Goal: Transaction & Acquisition: Subscribe to service/newsletter

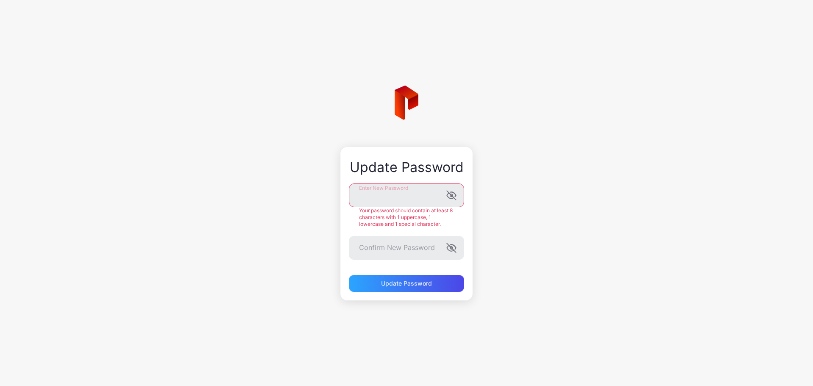
click at [339, 193] on div "Update Password Enter New Password Your password should contain at least 8 char…" at bounding box center [406, 193] width 813 height 386
click at [446, 195] on icon "button" at bounding box center [451, 195] width 10 height 10
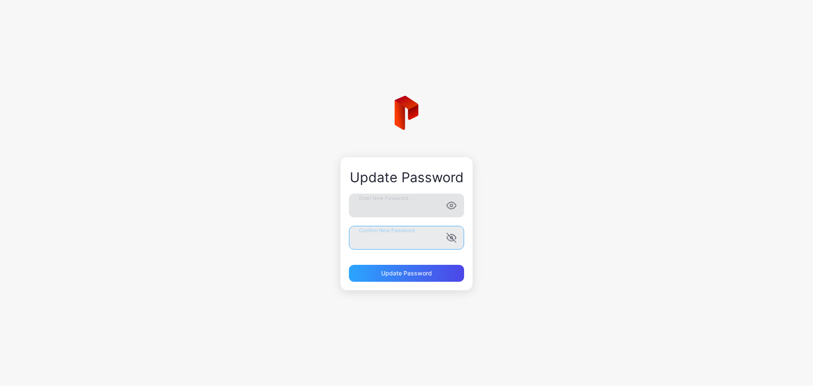
click at [373, 252] on form "Enter New Password Confirm New Password Update Password" at bounding box center [406, 237] width 115 height 88
click at [380, 268] on div "Update Password" at bounding box center [406, 273] width 115 height 17
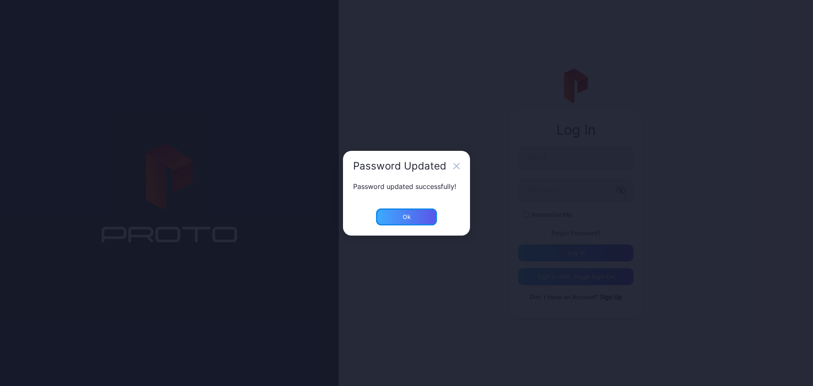
click at [407, 219] on div "Ok" at bounding box center [407, 216] width 8 height 7
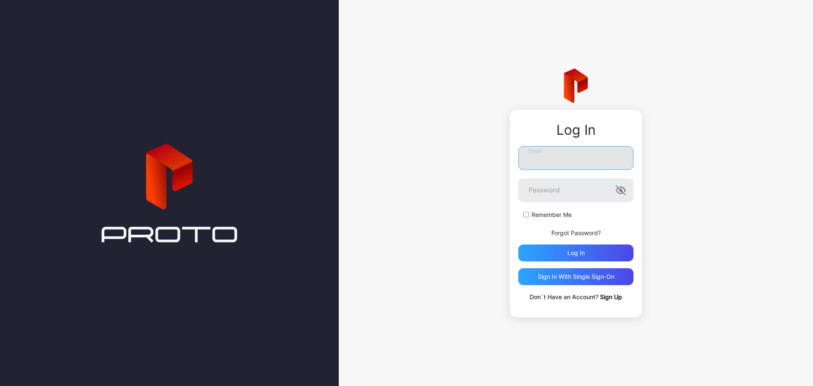
click at [548, 150] on input "Email" at bounding box center [575, 158] width 115 height 24
type input "**********"
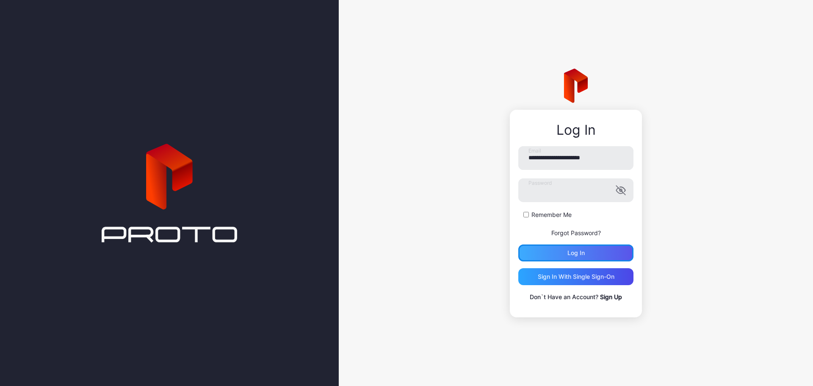
click at [560, 251] on div "Log in" at bounding box center [575, 252] width 115 height 17
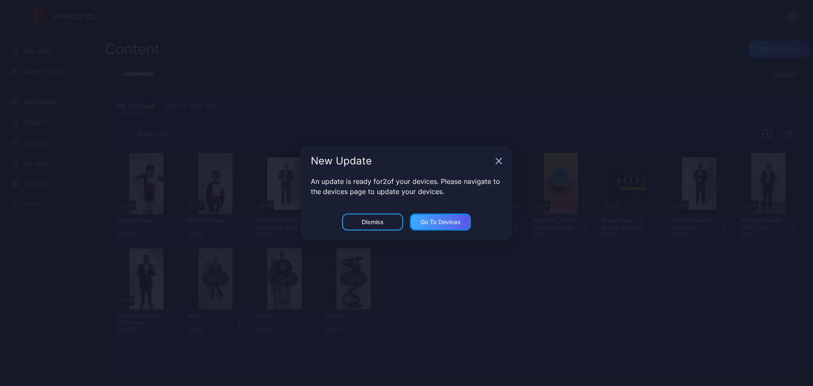
click at [423, 223] on div "Go to devices" at bounding box center [440, 221] width 40 height 7
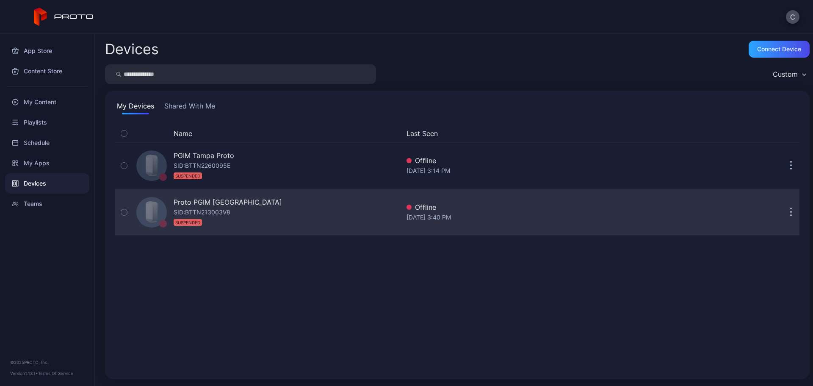
click at [126, 212] on icon "button" at bounding box center [124, 211] width 6 height 9
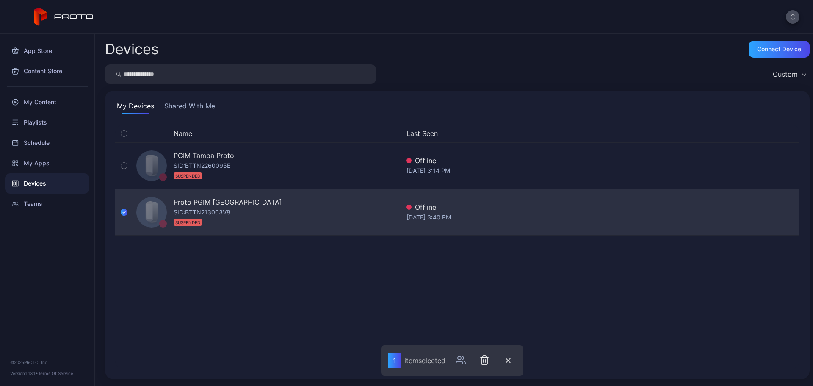
click at [361, 215] on div "Proto PGIM Newark SID: BTTN213003V8 SUSPENDED" at bounding box center [266, 212] width 267 height 42
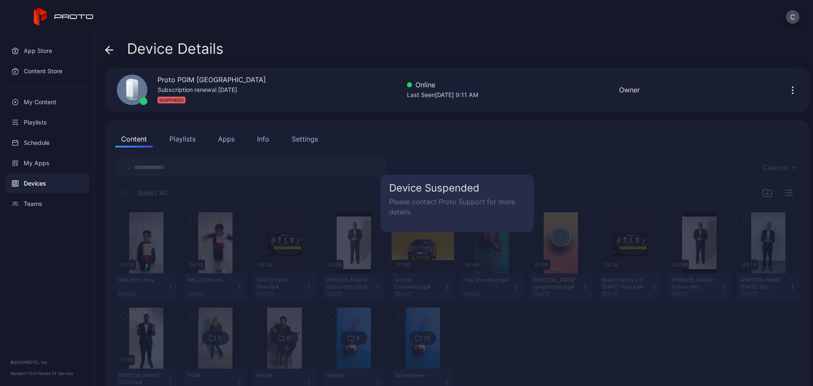
click at [783, 20] on div "C" at bounding box center [406, 17] width 813 height 34
click at [786, 19] on button "C" at bounding box center [793, 17] width 14 height 14
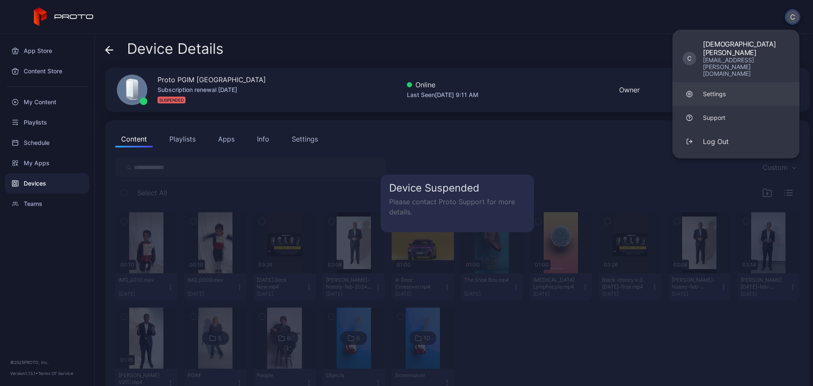
click at [715, 90] on div "Settings" at bounding box center [714, 94] width 23 height 8
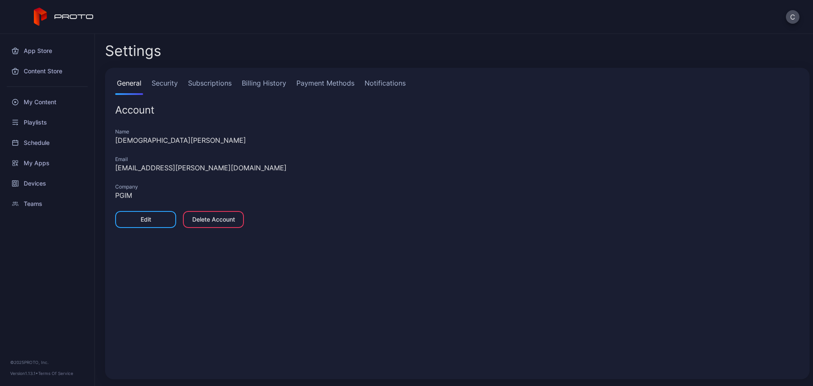
click at [203, 84] on link "Subscriptions" at bounding box center [209, 86] width 47 height 17
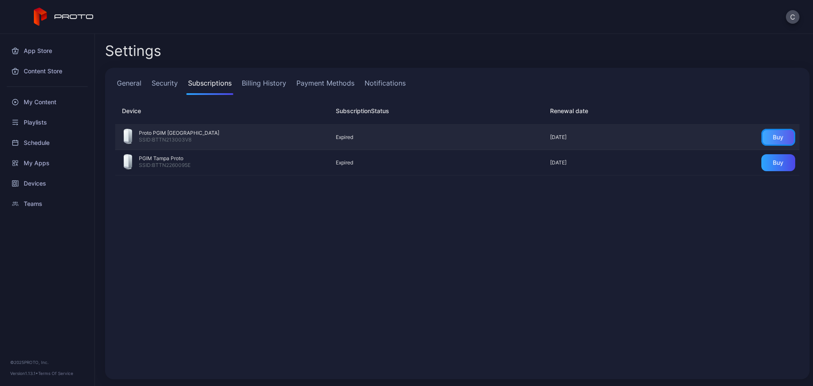
click at [762, 133] on div "Buy" at bounding box center [778, 137] width 34 height 17
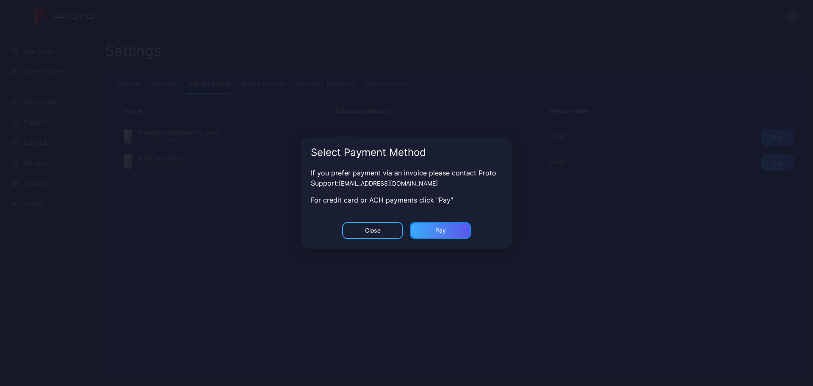
click at [444, 224] on div "Pay" at bounding box center [440, 230] width 61 height 17
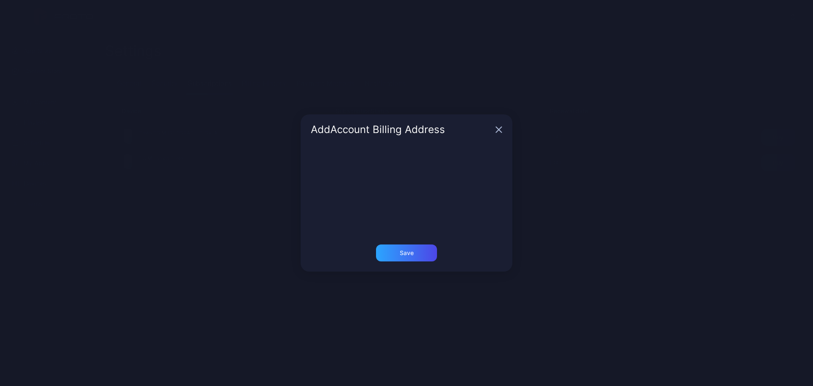
click at [498, 129] on icon "button" at bounding box center [499, 130] width 6 height 6
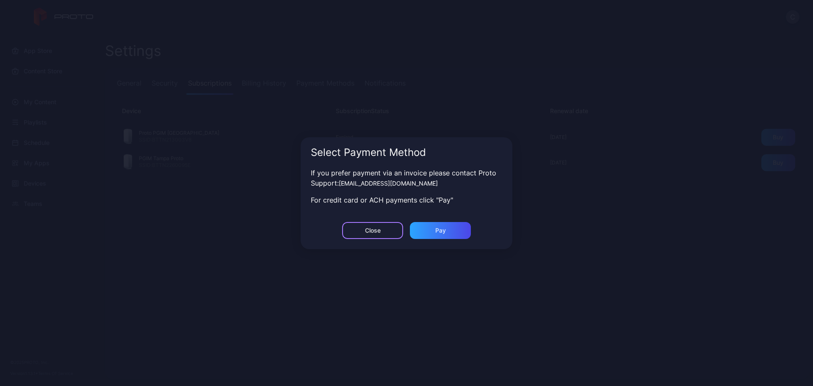
click at [375, 228] on div "Close" at bounding box center [373, 230] width 16 height 7
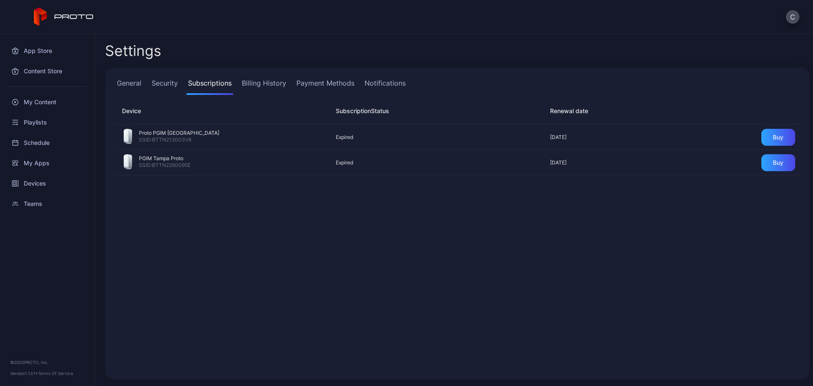
click at [268, 85] on link "Billing History" at bounding box center [264, 86] width 48 height 17
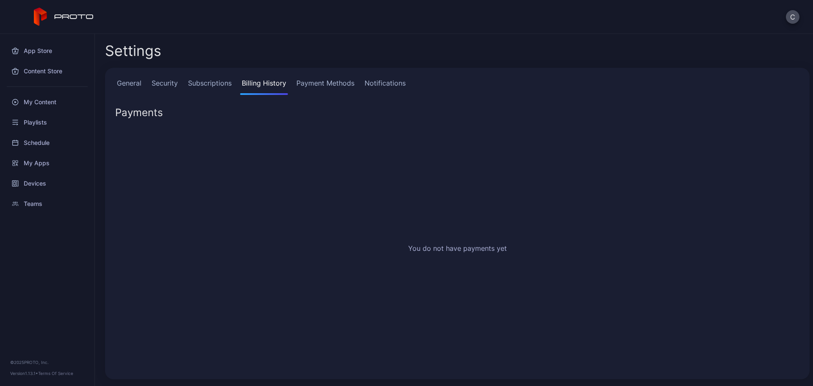
click at [223, 84] on link "Subscriptions" at bounding box center [209, 86] width 47 height 17
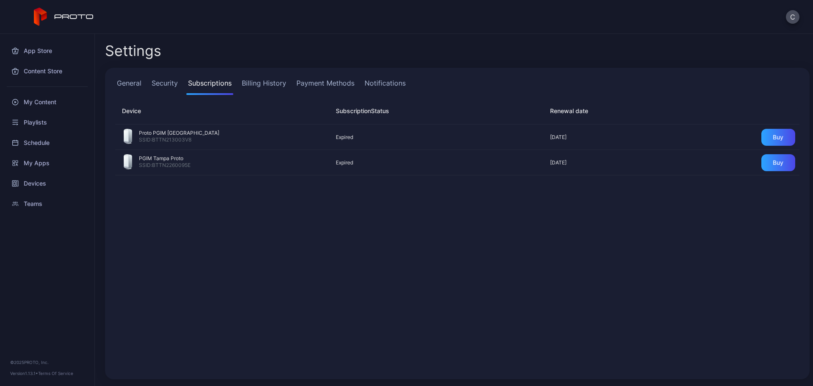
click at [308, 83] on link "Payment Methods" at bounding box center [325, 86] width 61 height 17
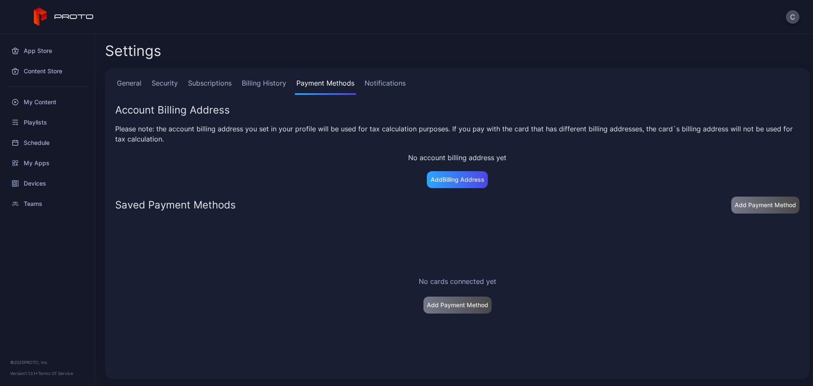
click at [204, 87] on link "Subscriptions" at bounding box center [209, 86] width 47 height 17
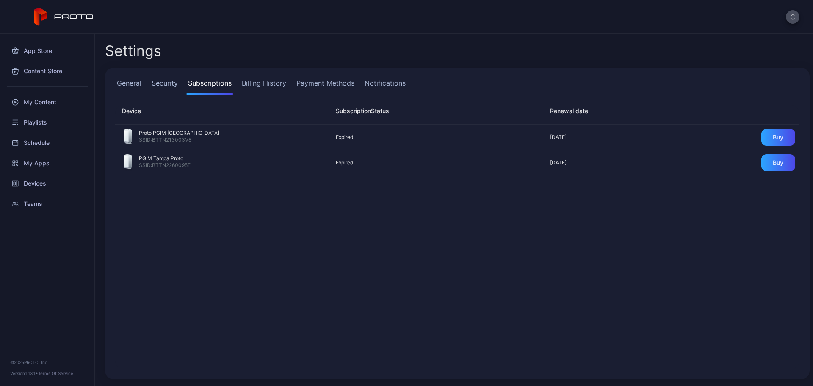
click at [327, 82] on link "Payment Methods" at bounding box center [325, 86] width 61 height 17
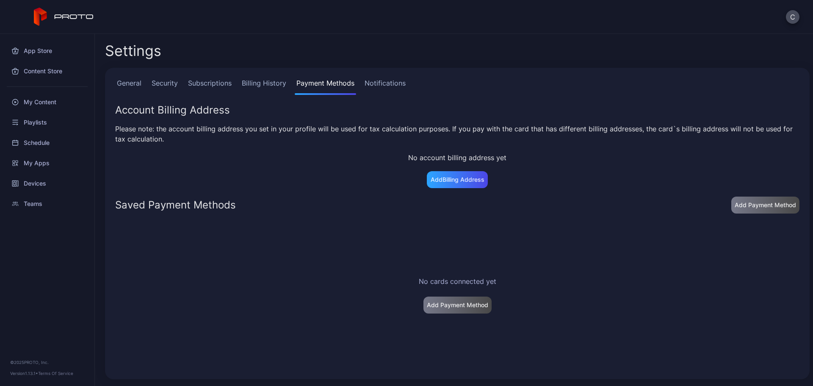
click at [272, 84] on link "Billing History" at bounding box center [264, 86] width 48 height 17
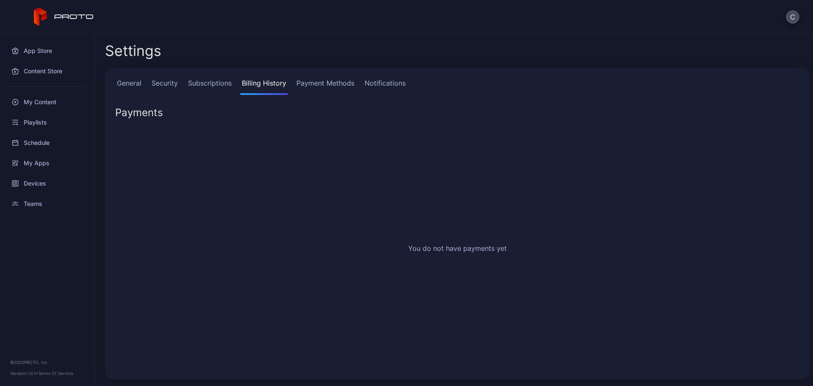
click at [373, 80] on link "Notifications" at bounding box center [385, 86] width 44 height 17
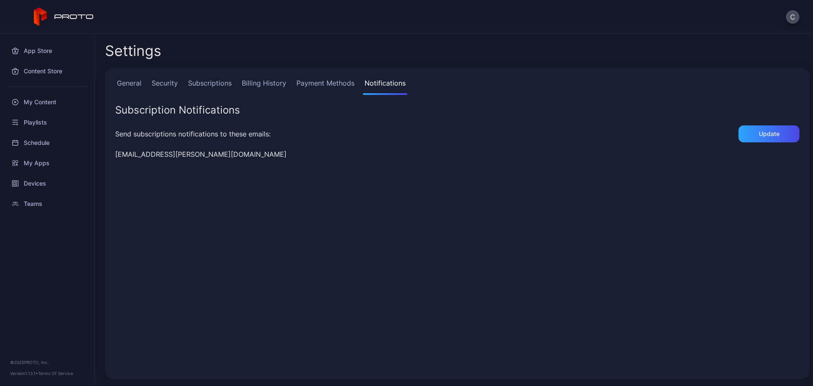
click at [207, 84] on link "Subscriptions" at bounding box center [209, 86] width 47 height 17
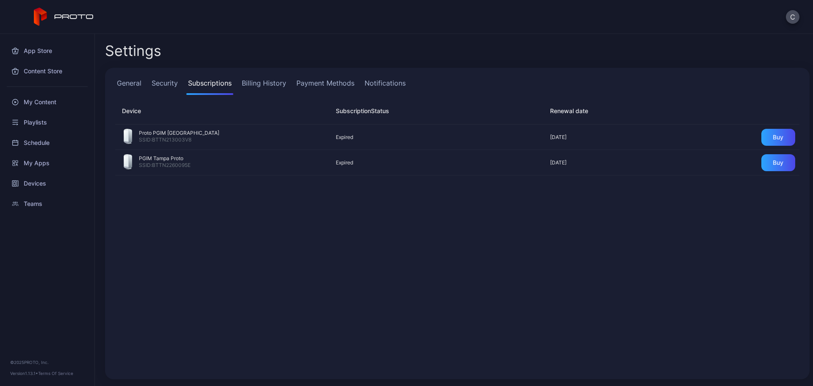
click at [166, 84] on link "Security" at bounding box center [165, 86] width 30 height 17
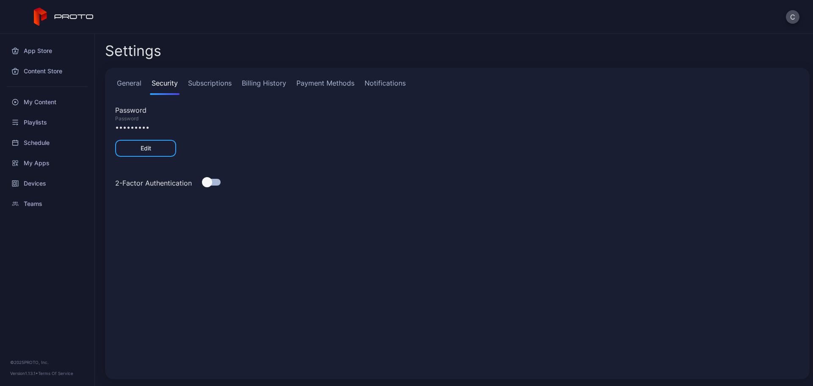
click at [131, 87] on link "General" at bounding box center [129, 86] width 28 height 17
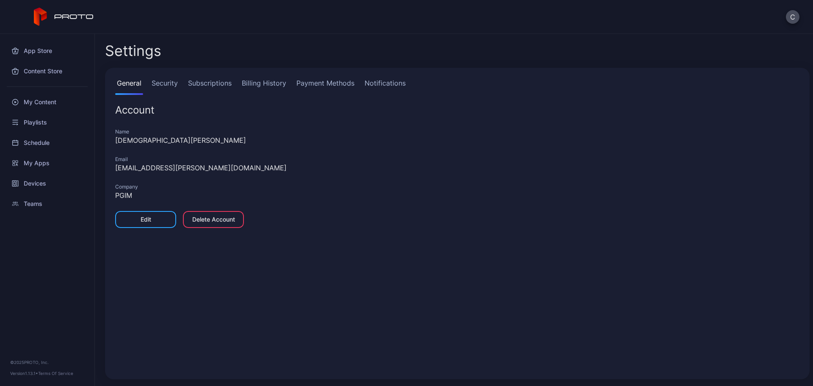
click at [205, 84] on link "Subscriptions" at bounding box center [209, 86] width 47 height 17
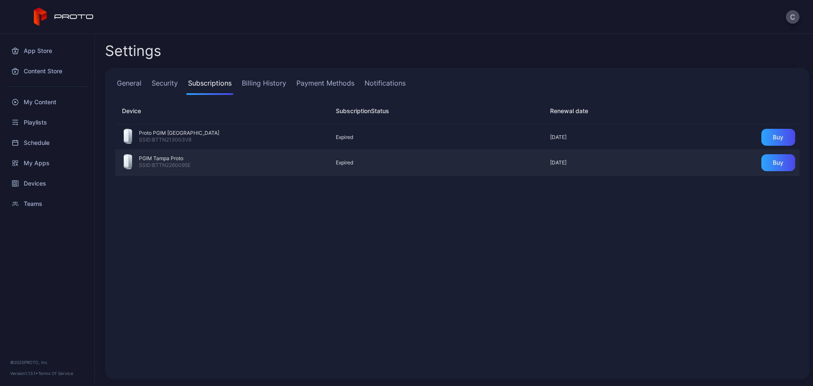
click at [180, 162] on div "SSID: BTTN2260095E" at bounding box center [165, 166] width 52 height 8
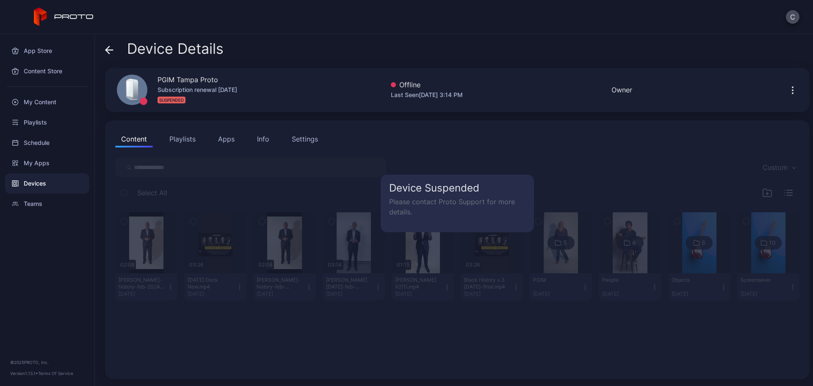
click at [787, 85] on icon "button" at bounding box center [792, 90] width 10 height 10
click at [608, 111] on div "PGIM Tampa Proto Subscription renewal Aug 25, 2025 SUSPENDED Offline Last Seen …" at bounding box center [457, 90] width 704 height 44
click at [112, 52] on icon at bounding box center [109, 50] width 8 height 8
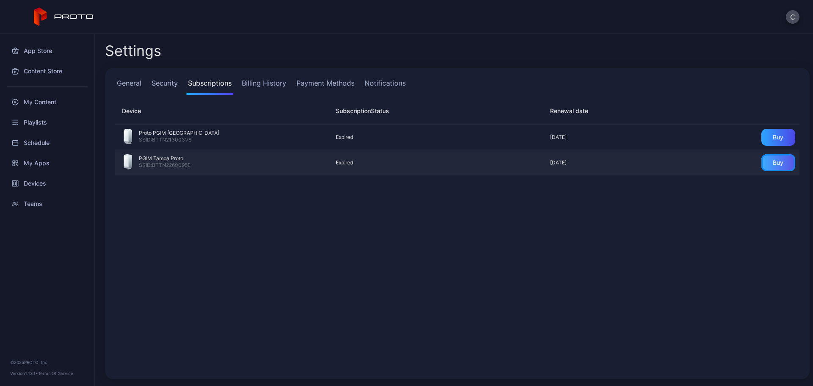
click at [773, 161] on div "Buy" at bounding box center [778, 162] width 11 height 7
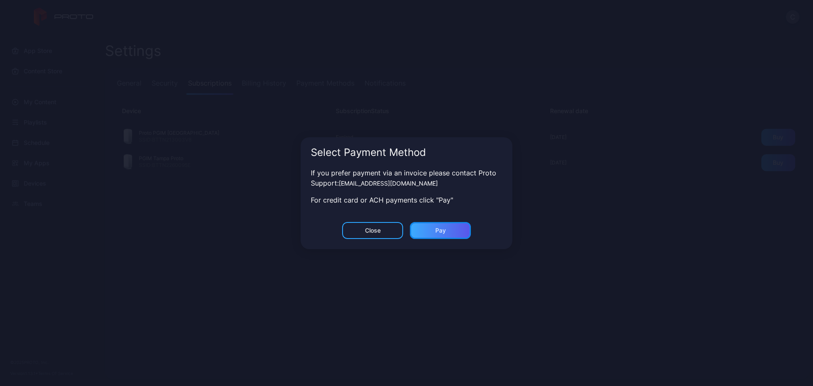
click at [439, 229] on div "Pay" at bounding box center [440, 230] width 11 height 7
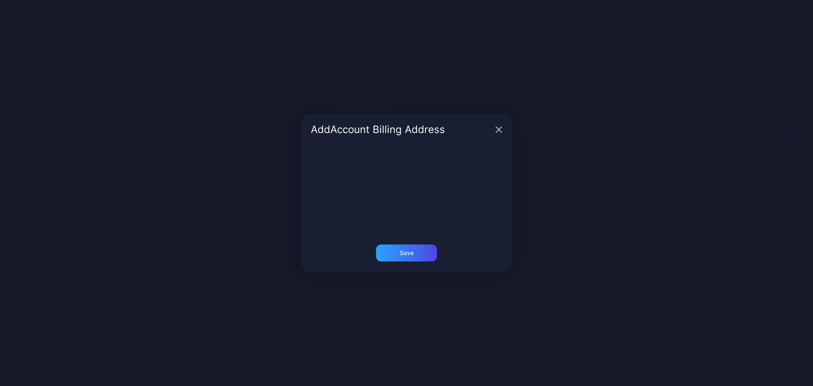
click at [499, 131] on icon "button" at bounding box center [499, 130] width 6 height 6
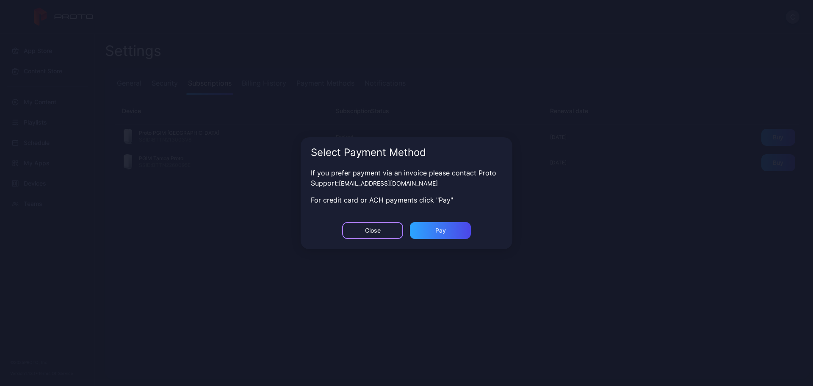
click at [372, 235] on div "Close" at bounding box center [372, 230] width 61 height 17
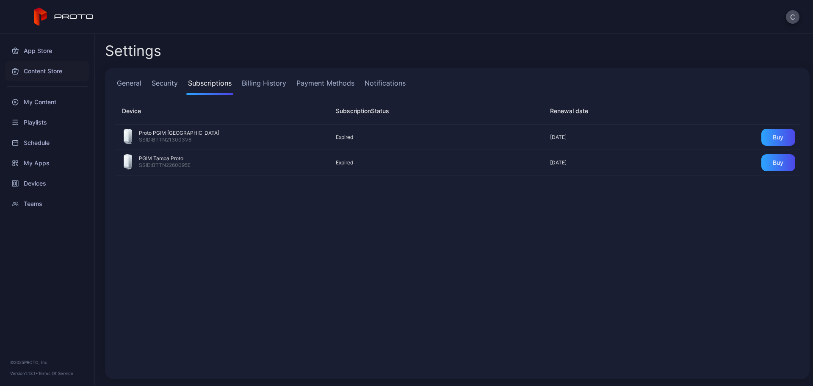
click at [40, 75] on div "Content Store" at bounding box center [47, 71] width 84 height 20
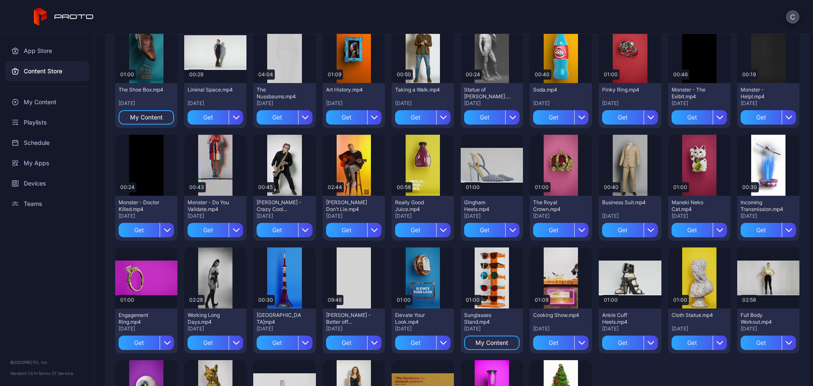
scroll to position [759, 0]
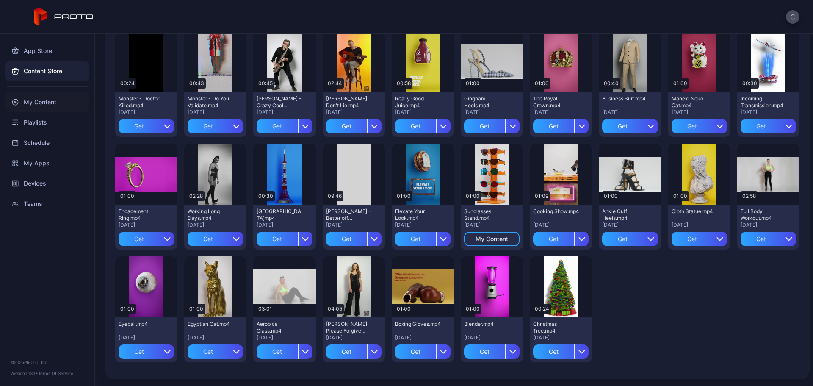
click at [38, 105] on div "My Content" at bounding box center [47, 102] width 84 height 20
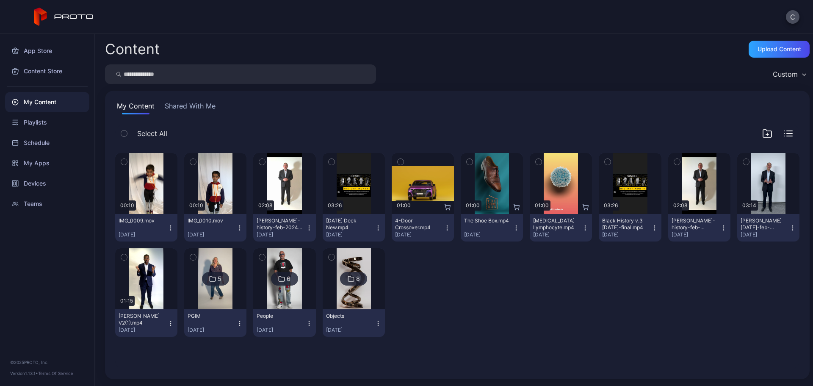
click at [762, 133] on icon "button" at bounding box center [767, 133] width 10 height 10
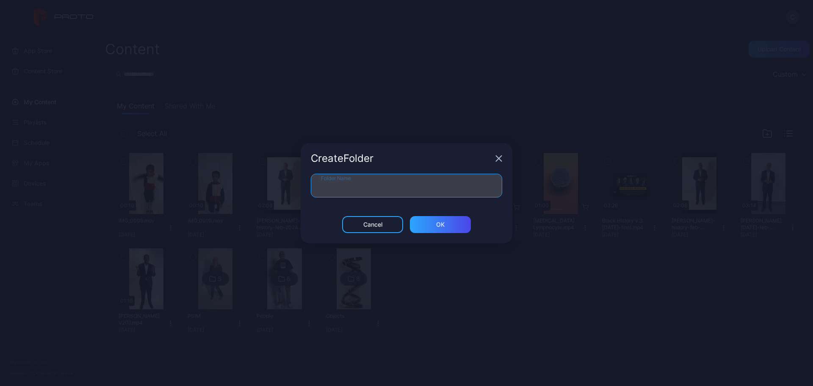
click at [461, 181] on input "Folder Name" at bounding box center [406, 186] width 191 height 24
type input "**********"
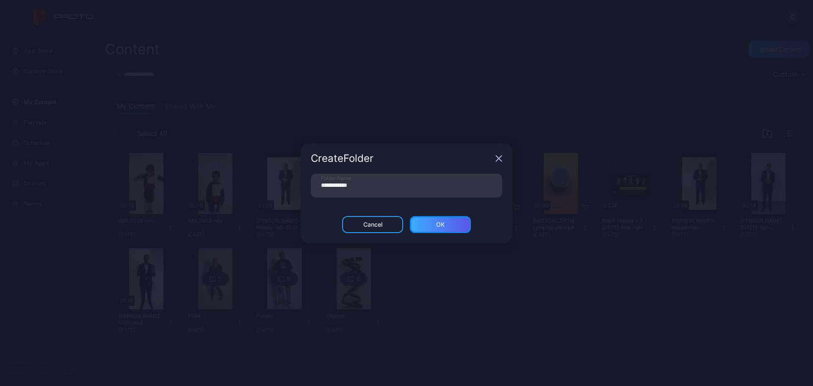
click at [434, 227] on div "ОК" at bounding box center [440, 224] width 61 height 17
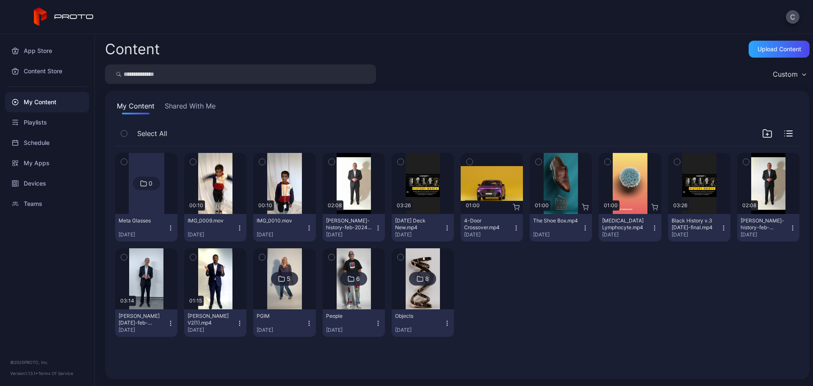
click at [143, 189] on div "0" at bounding box center [146, 184] width 27 height 14
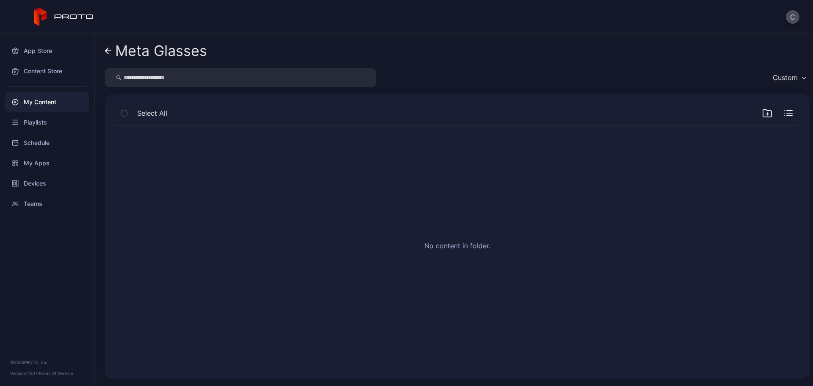
click at [110, 53] on icon at bounding box center [108, 50] width 7 height 7
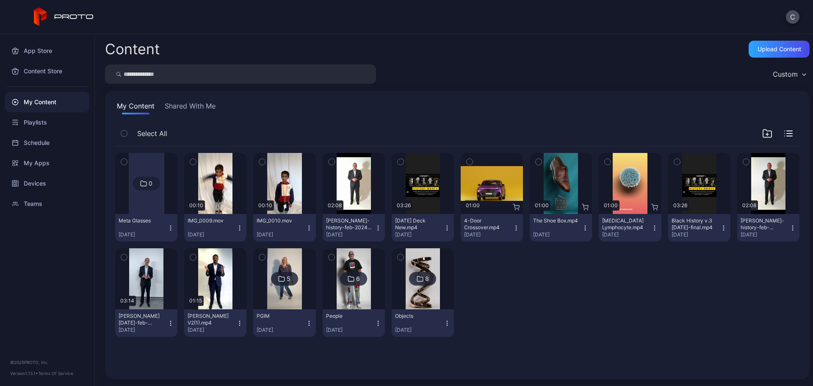
click at [737, 81] on div "Custom" at bounding box center [457, 73] width 704 height 19
click at [794, 20] on button "C" at bounding box center [793, 17] width 14 height 14
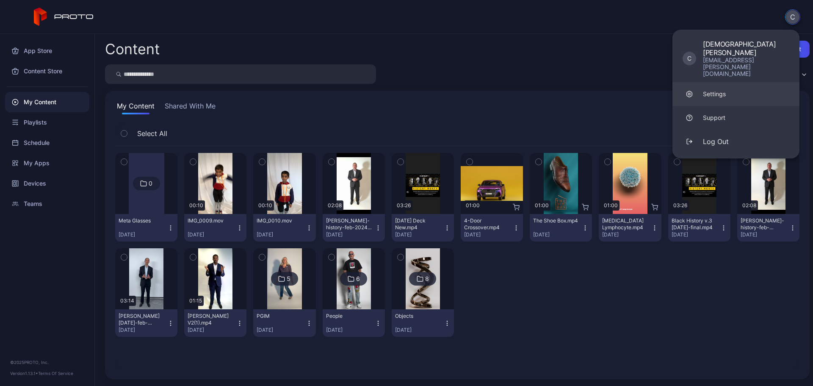
click at [715, 82] on link "Settings" at bounding box center [735, 94] width 127 height 24
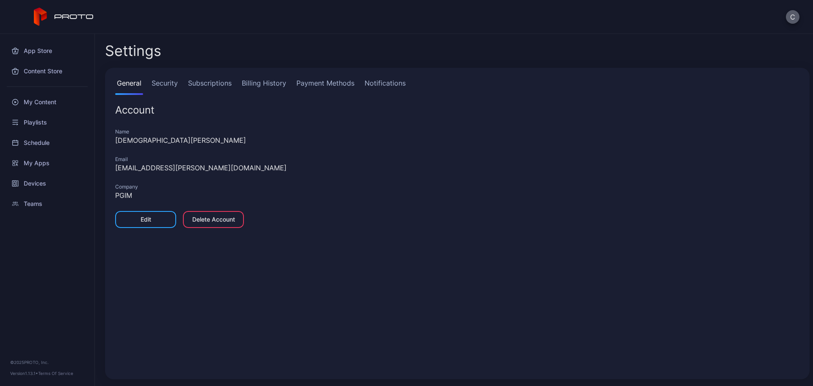
click at [792, 18] on button "C" at bounding box center [793, 17] width 14 height 14
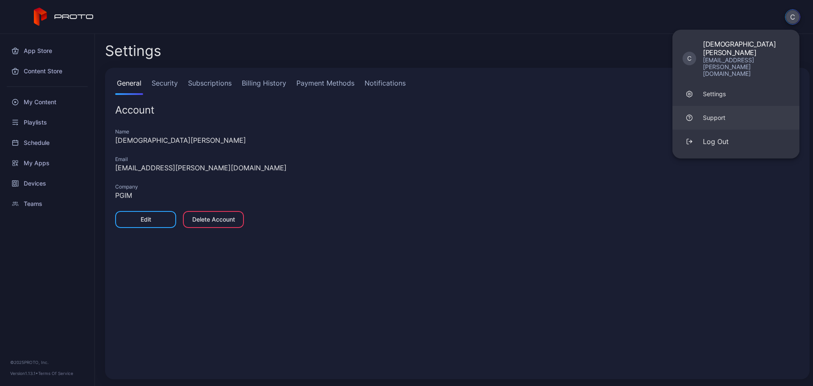
click at [721, 113] on div "Support" at bounding box center [714, 117] width 22 height 8
click at [195, 83] on link "Subscriptions" at bounding box center [209, 86] width 47 height 17
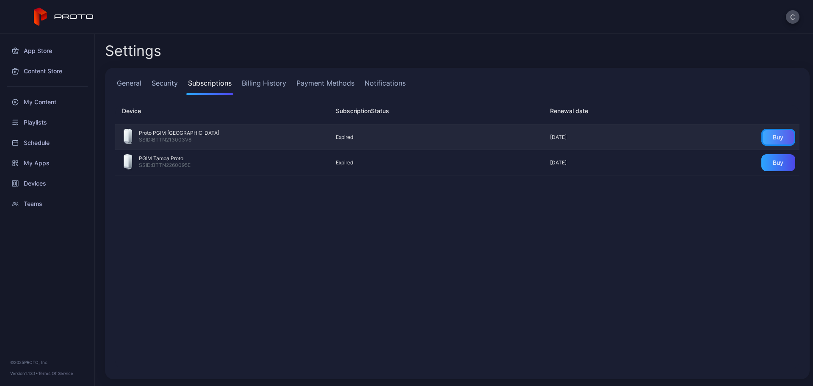
click at [773, 136] on div "Buy" at bounding box center [778, 137] width 11 height 7
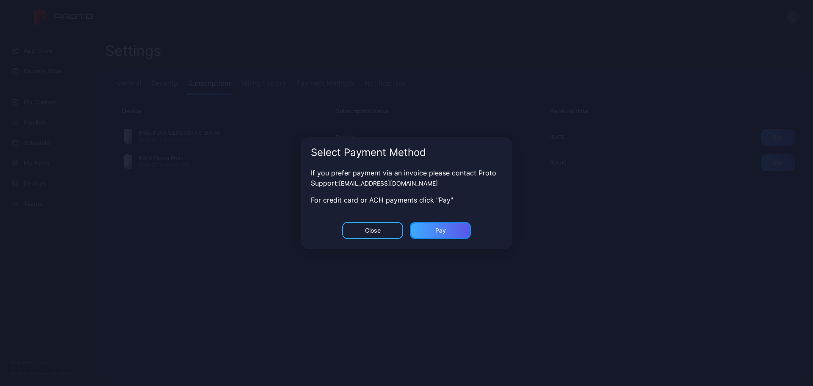
click at [437, 229] on div "Pay" at bounding box center [440, 230] width 11 height 7
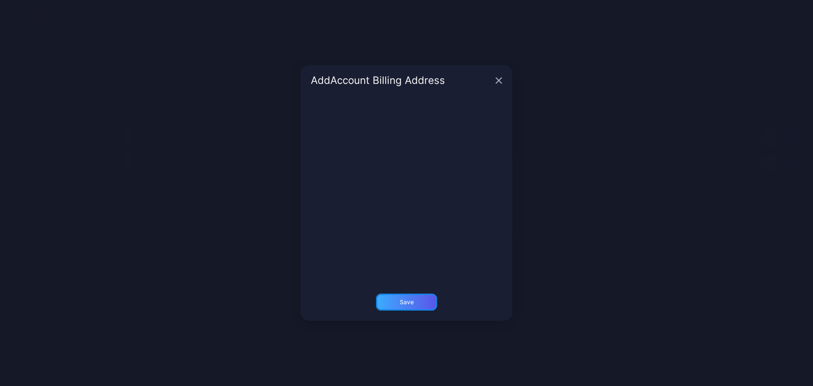
click at [411, 304] on div "Save" at bounding box center [407, 301] width 14 height 7
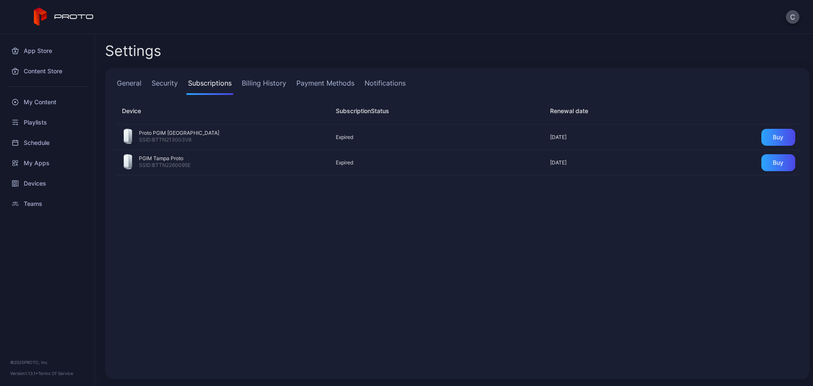
click at [249, 316] on div "Proto PGIM Newark SSID: BTTN213003V8 Expired [DATE] Buy PGIM Tampa Proto SSID: …" at bounding box center [457, 247] width 698 height 258
